Goal: Obtain resource: Obtain resource

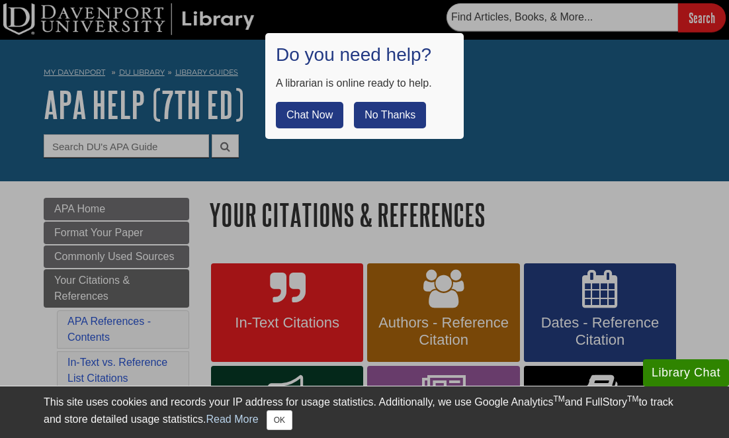
click at [389, 114] on button "No Thanks" at bounding box center [390, 115] width 72 height 26
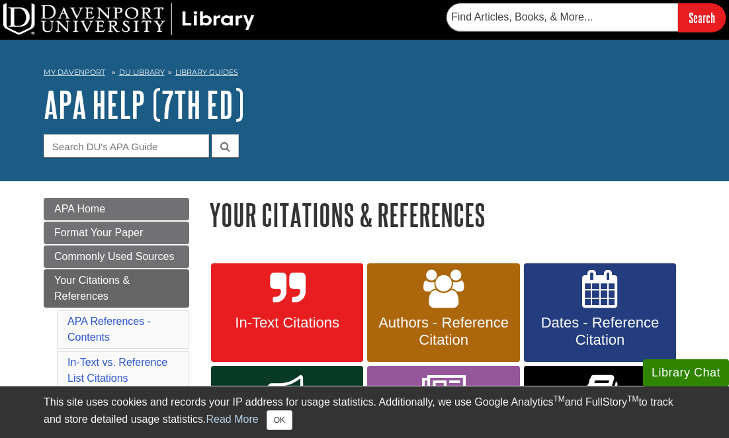
scroll to position [139, 0]
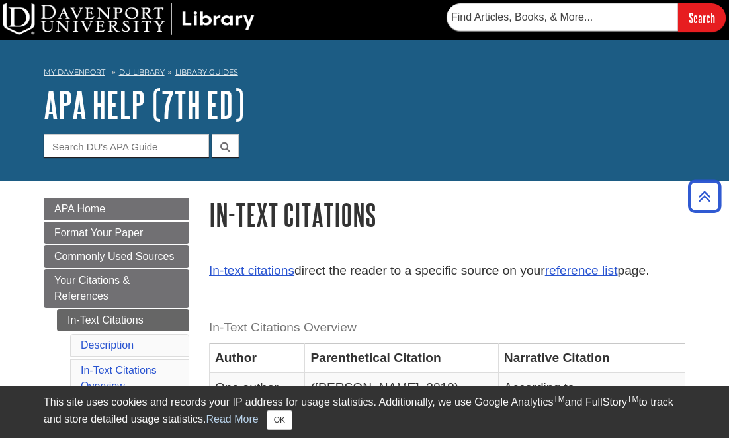
scroll to position [250, 0]
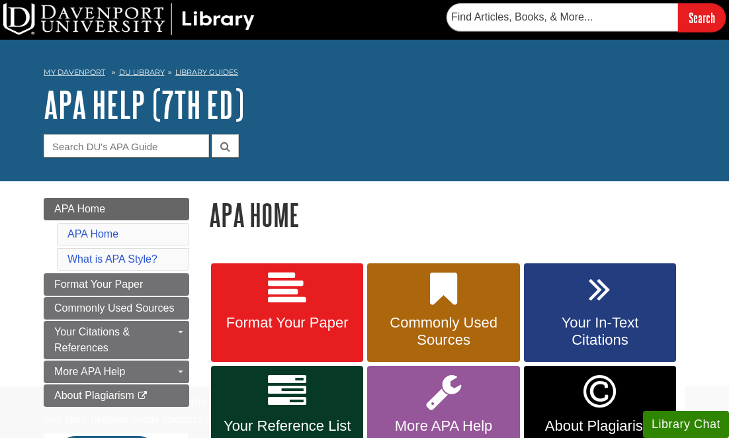
scroll to position [134, 0]
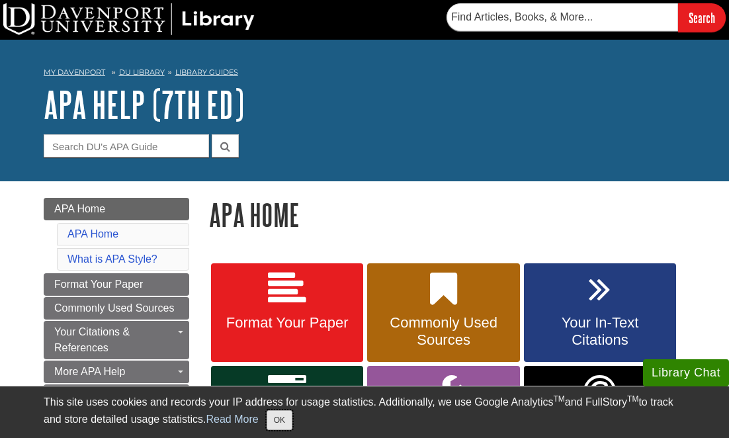
click at [287, 426] on button "OK" at bounding box center [280, 420] width 26 height 20
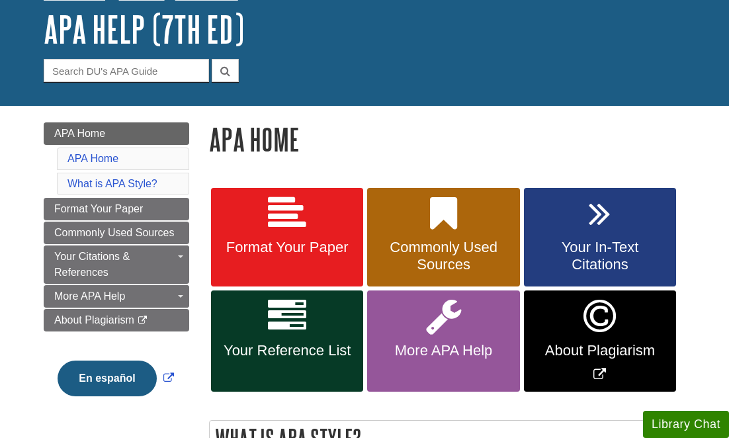
scroll to position [81, 0]
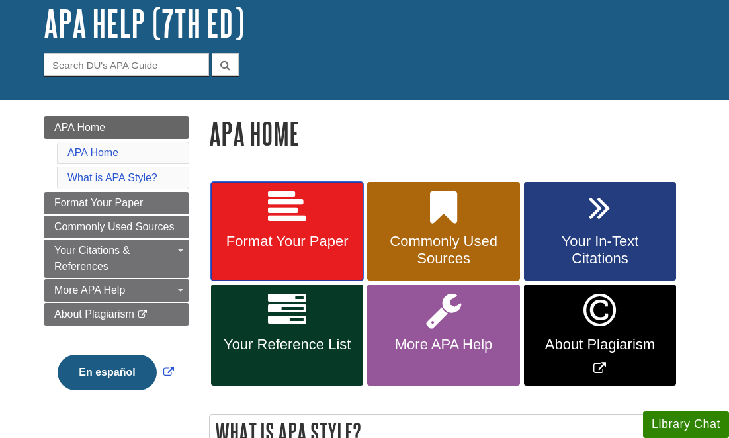
click at [283, 227] on link "Format Your Paper" at bounding box center [287, 231] width 152 height 99
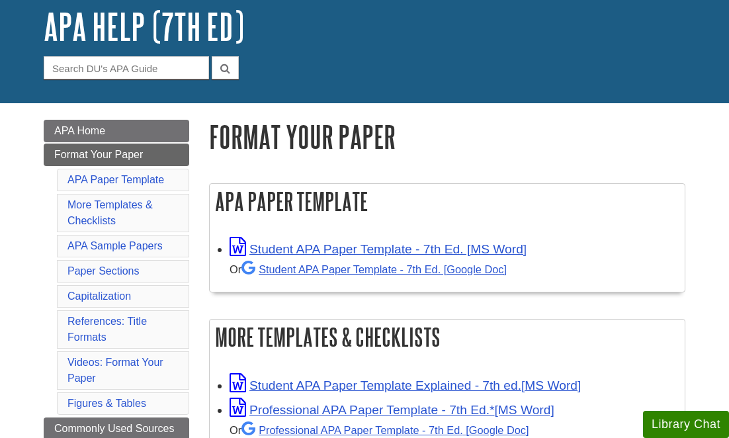
scroll to position [87, 0]
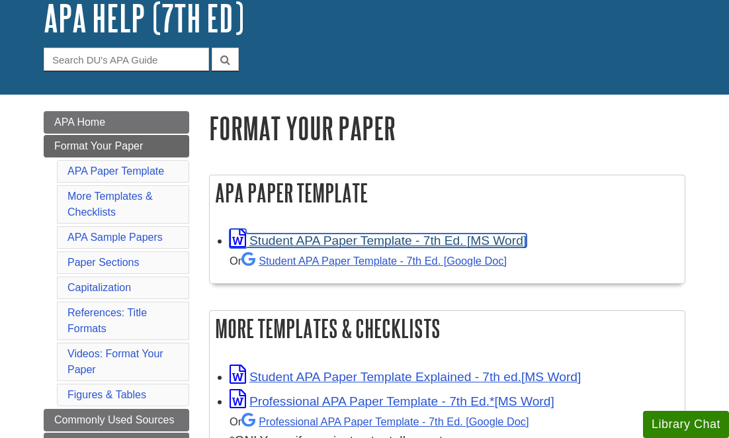
click at [351, 245] on link "Student APA Paper Template - 7th Ed. [MS Word]" at bounding box center [378, 241] width 297 height 14
